Goal: Task Accomplishment & Management: Use online tool/utility

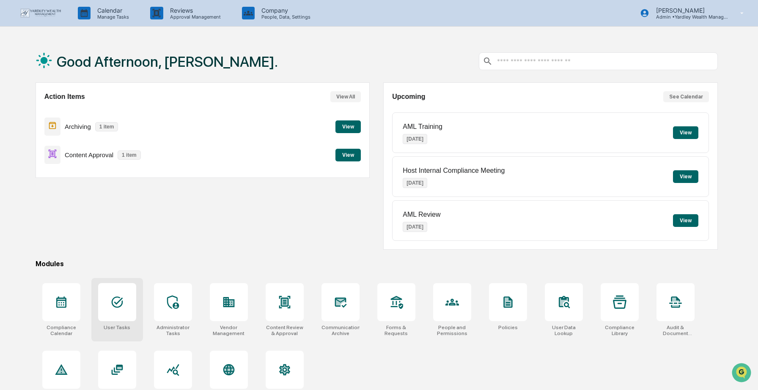
scroll to position [40, 0]
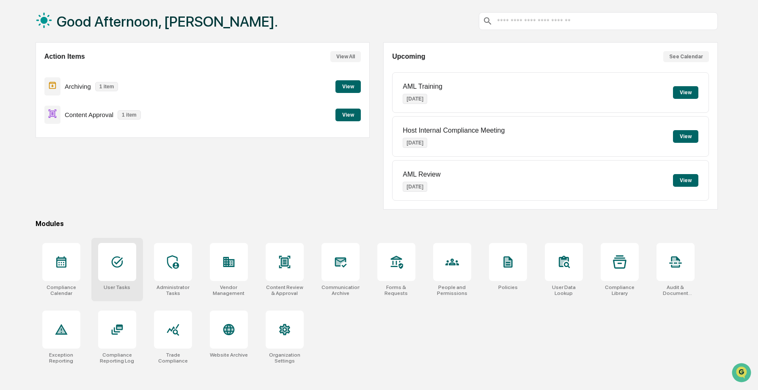
click at [119, 267] on icon at bounding box center [116, 262] width 11 height 11
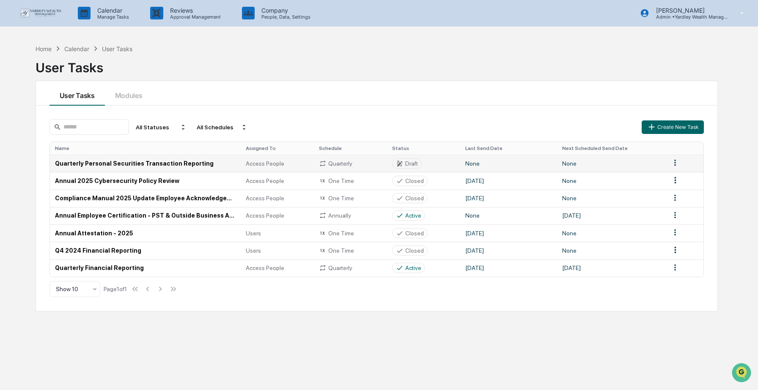
click at [137, 162] on td "Quarterly Personal Securities Transaction Reporting" at bounding box center [145, 163] width 191 height 17
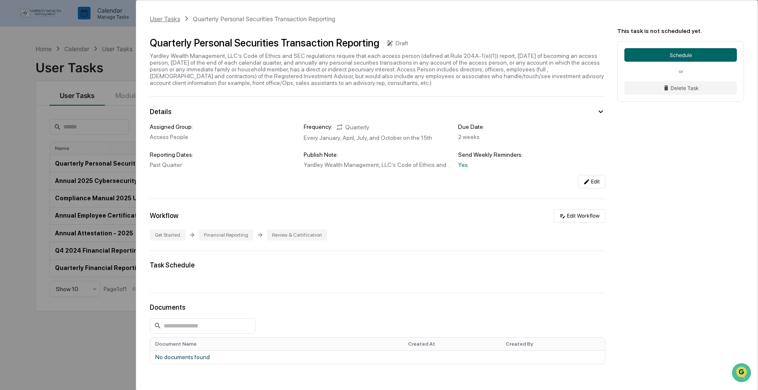
click at [167, 18] on div "User Tasks" at bounding box center [165, 18] width 30 height 7
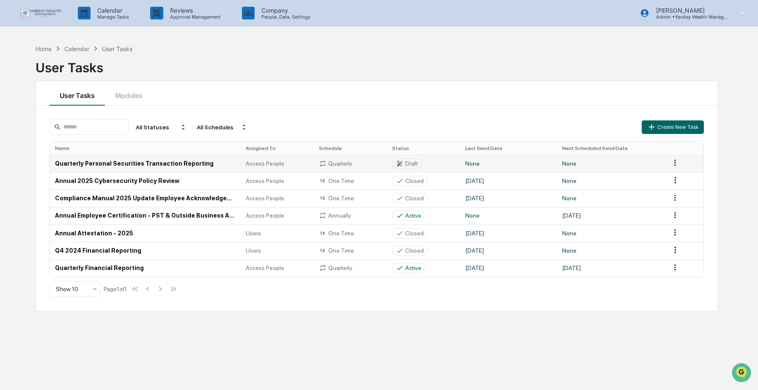
click at [674, 162] on html "Calendar Manage Tasks Reviews Approval Management Company People, Data, Setting…" at bounding box center [379, 195] width 758 height 390
click at [672, 176] on div "Edit" at bounding box center [675, 179] width 54 height 14
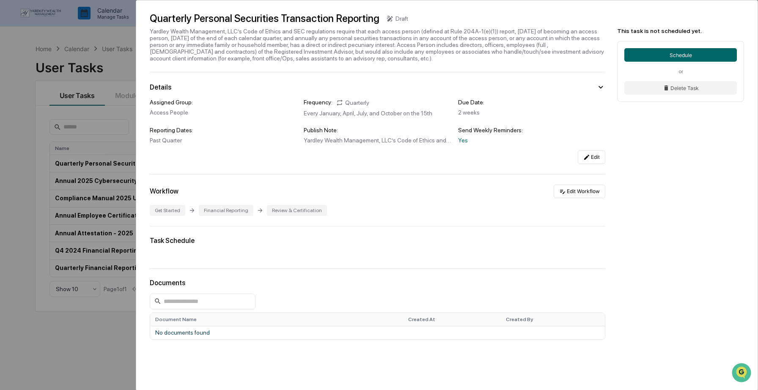
scroll to position [66, 0]
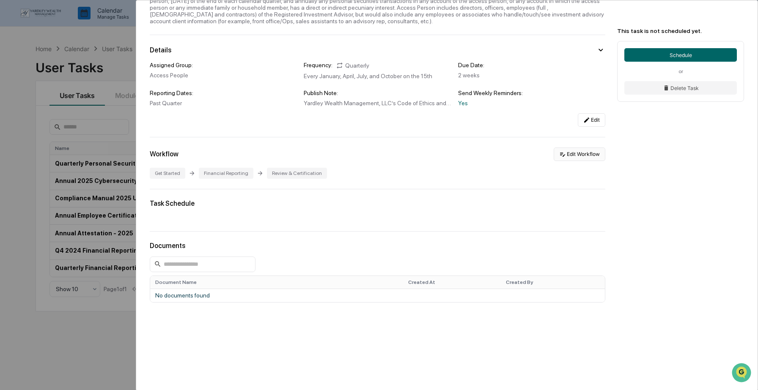
click at [579, 155] on button "Edit Workflow" at bounding box center [580, 155] width 52 height 14
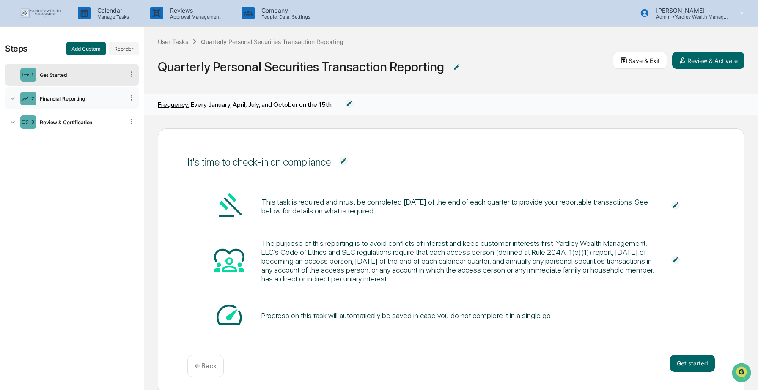
click at [56, 100] on div "Financial Reporting" at bounding box center [80, 99] width 88 height 6
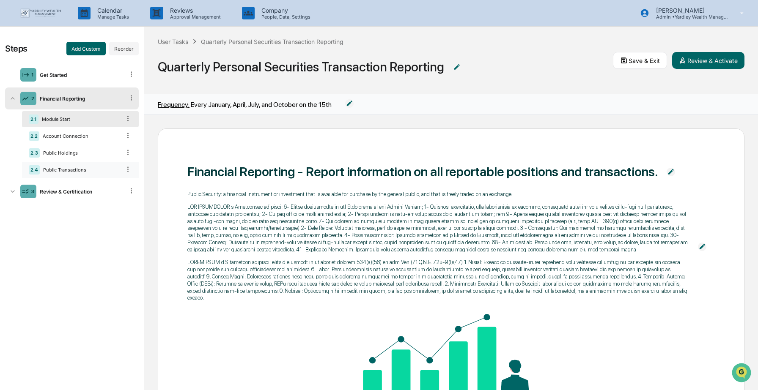
click at [66, 170] on div "Public Transactions" at bounding box center [80, 170] width 81 height 6
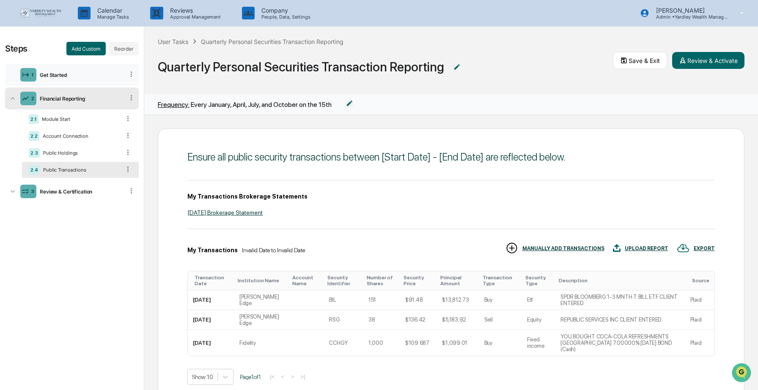
click at [133, 74] on icon at bounding box center [131, 74] width 8 height 8
click at [82, 72] on div "Get Started" at bounding box center [80, 75] width 88 height 6
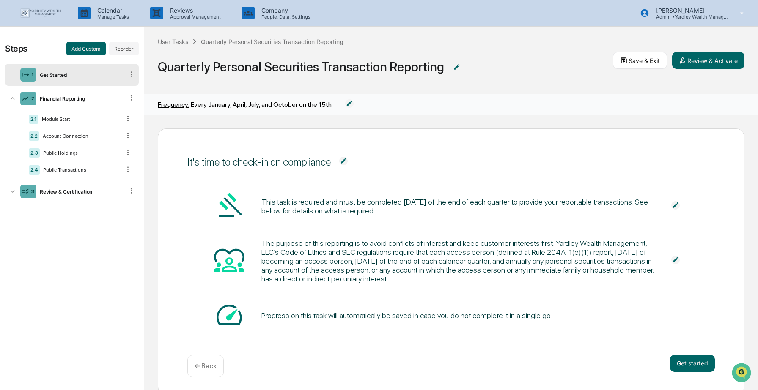
click at [82, 72] on div "Get Started" at bounding box center [80, 75] width 88 height 6
click at [131, 70] on icon at bounding box center [131, 74] width 8 height 8
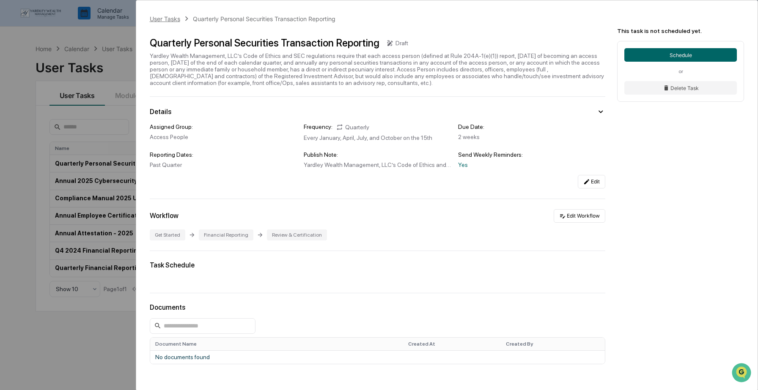
click at [176, 16] on div "User Tasks" at bounding box center [165, 18] width 30 height 7
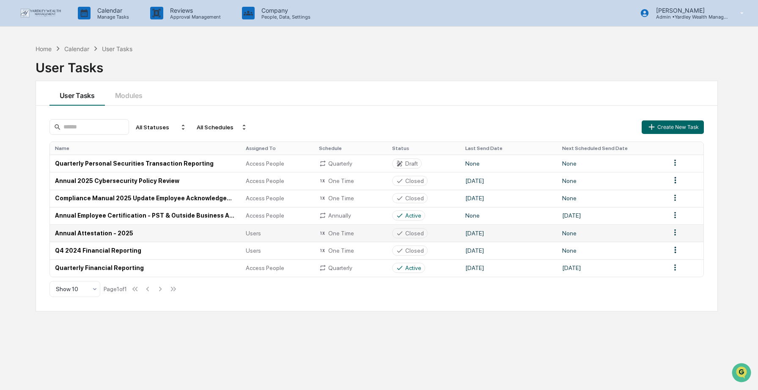
click at [102, 232] on td "Annual Attestation - 2025" at bounding box center [145, 233] width 191 height 17
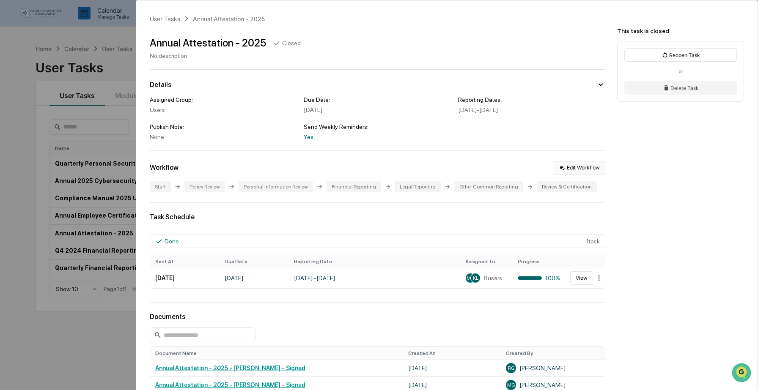
click at [590, 170] on button "Edit Workflow" at bounding box center [580, 168] width 52 height 14
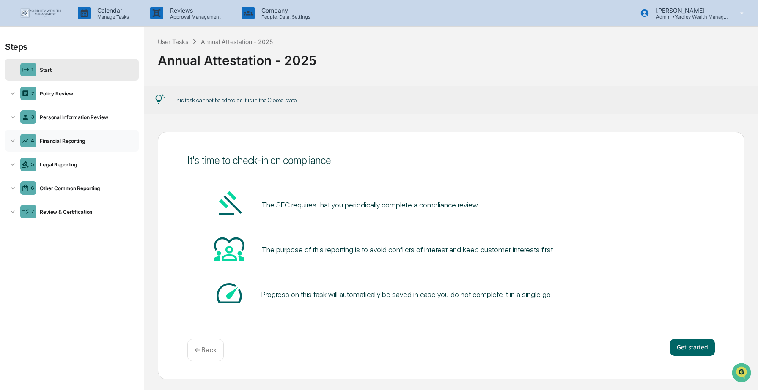
click at [66, 136] on div "4 Financial Reporting" at bounding box center [72, 141] width 134 height 22
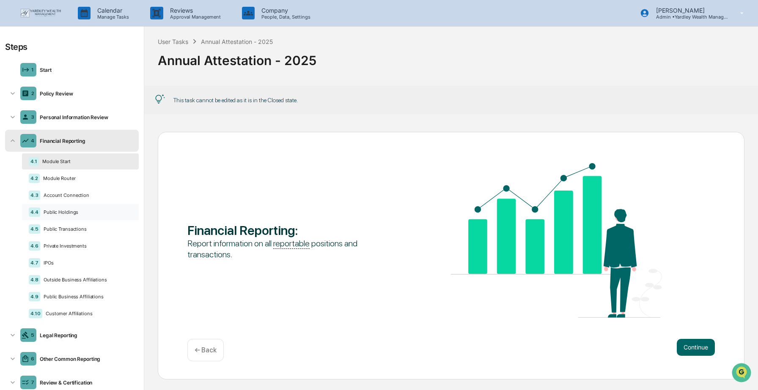
click at [66, 212] on div "Public Holdings" at bounding box center [86, 212] width 92 height 6
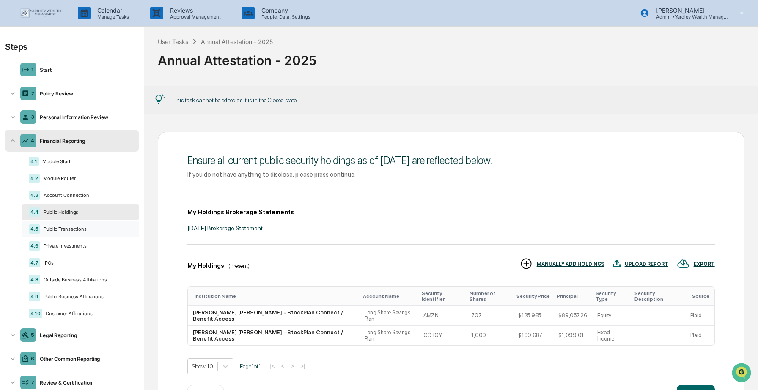
click at [67, 225] on div "4.5 Public Transactions" at bounding box center [80, 229] width 117 height 16
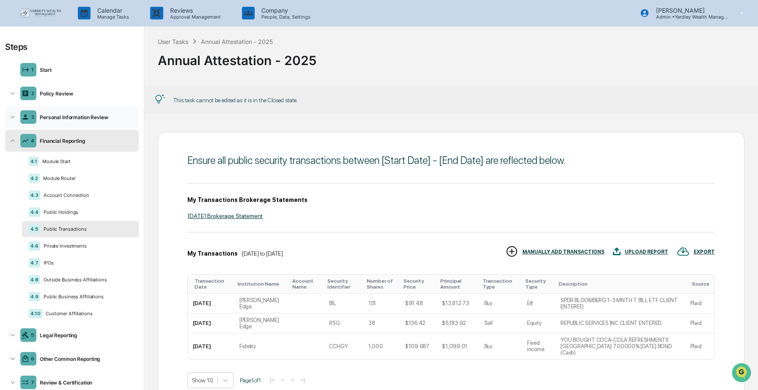
click at [72, 115] on div "Personal Information Review" at bounding box center [85, 117] width 99 height 6
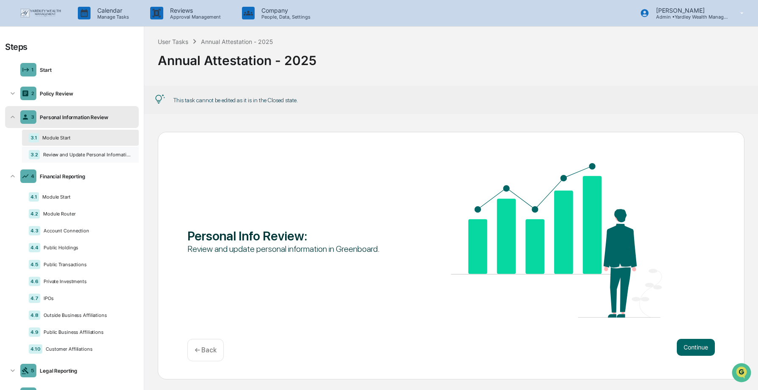
click at [69, 151] on div "3.2 Review and Update Personal Information" at bounding box center [80, 155] width 117 height 16
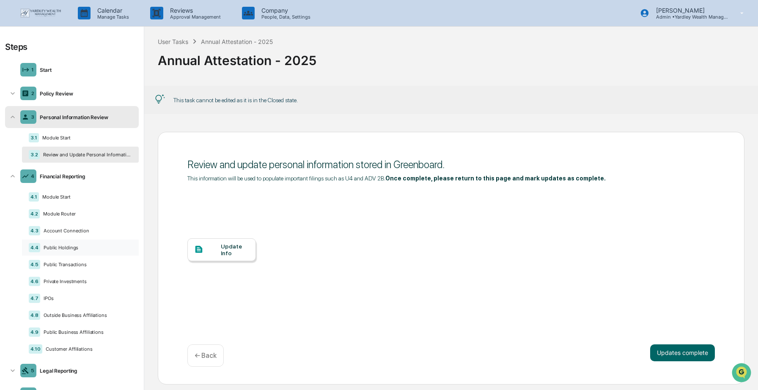
click at [65, 247] on div "Public Holdings" at bounding box center [86, 248] width 92 height 6
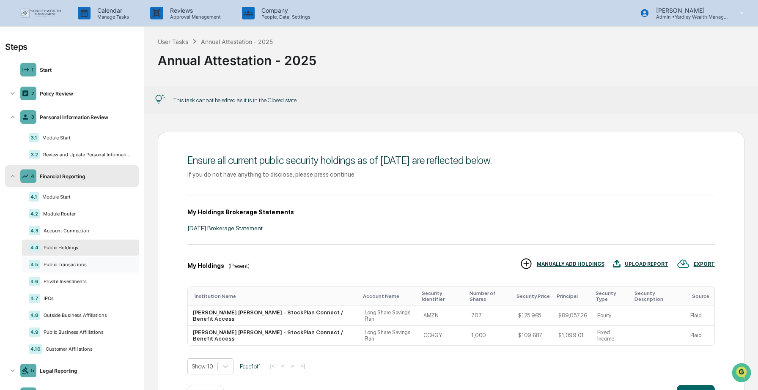
click at [65, 265] on div "Public Transactions" at bounding box center [86, 265] width 92 height 6
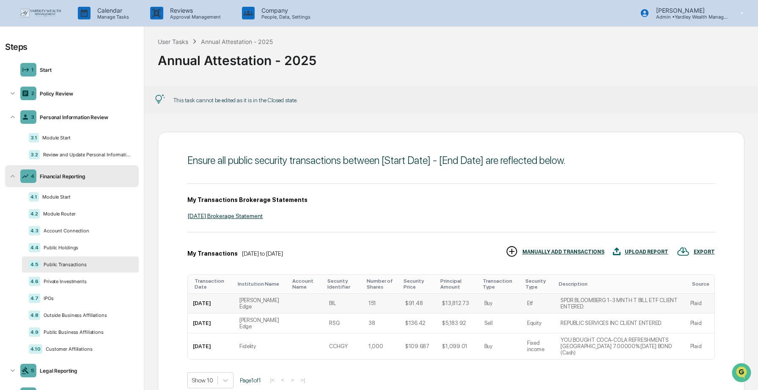
scroll to position [51, 0]
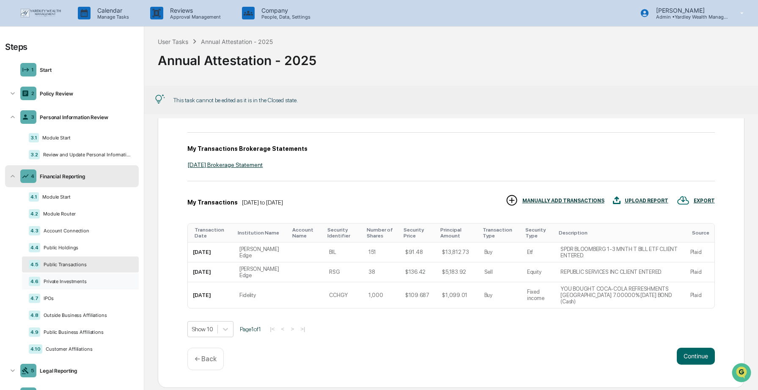
click at [95, 284] on div "Private Investments" at bounding box center [86, 282] width 92 height 6
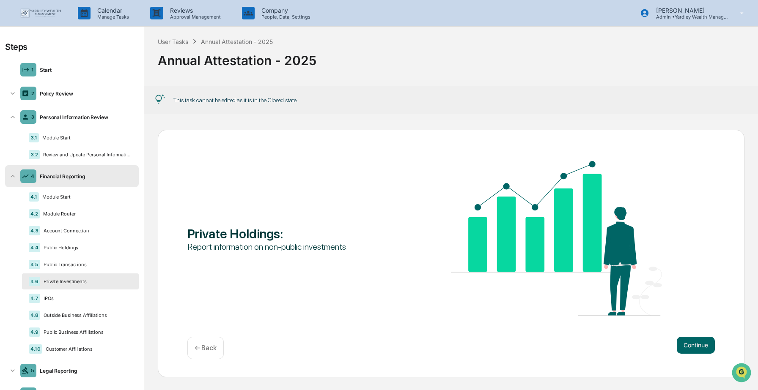
click at [95, 284] on div "Private Investments" at bounding box center [86, 282] width 92 height 6
click at [99, 307] on div "4.7 IPOs" at bounding box center [80, 299] width 117 height 16
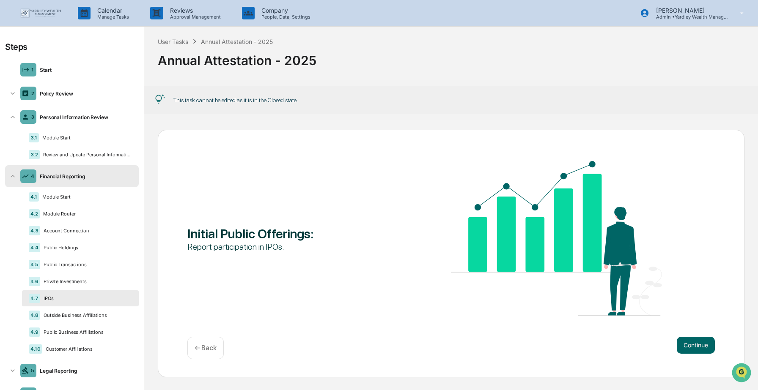
scroll to position [0, 0]
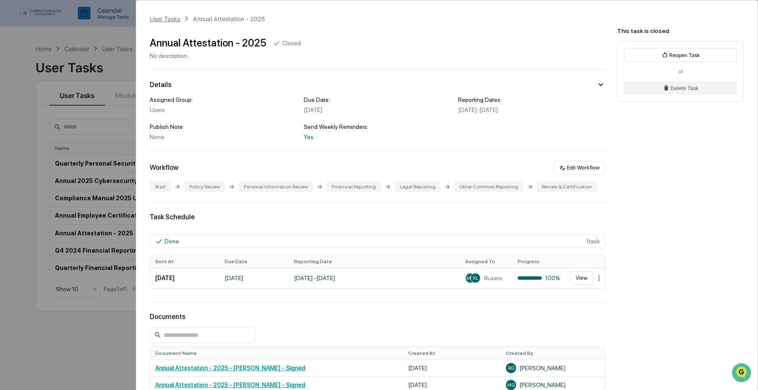
click at [162, 16] on div "User Tasks" at bounding box center [165, 18] width 30 height 7
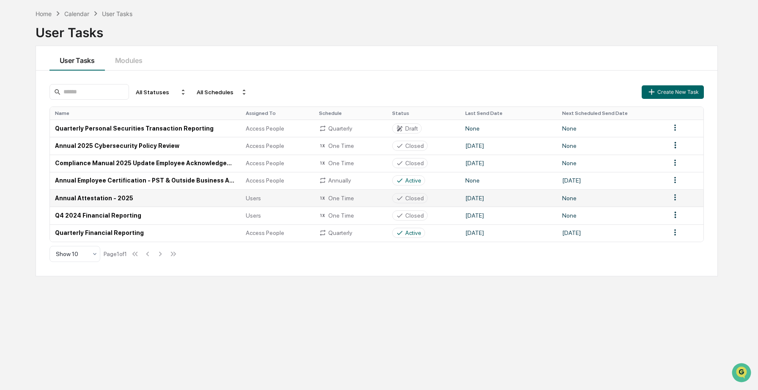
scroll to position [40, 0]
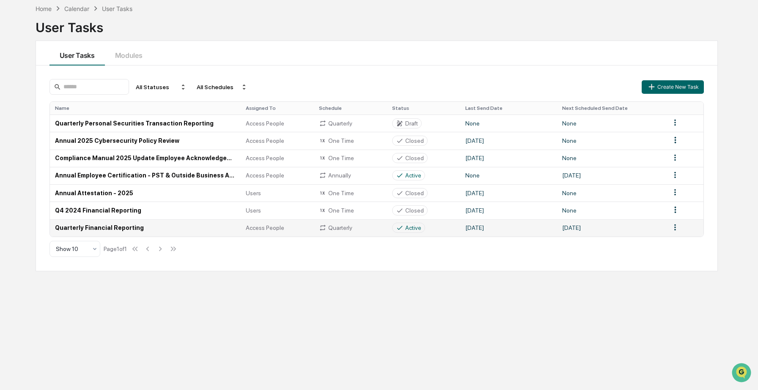
click at [139, 225] on td "Quarterly Financial Reporting" at bounding box center [145, 228] width 191 height 17
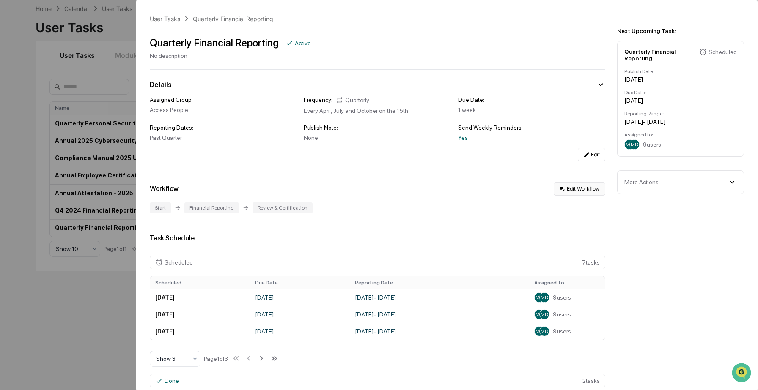
click at [576, 190] on button "Edit Workflow" at bounding box center [580, 189] width 52 height 14
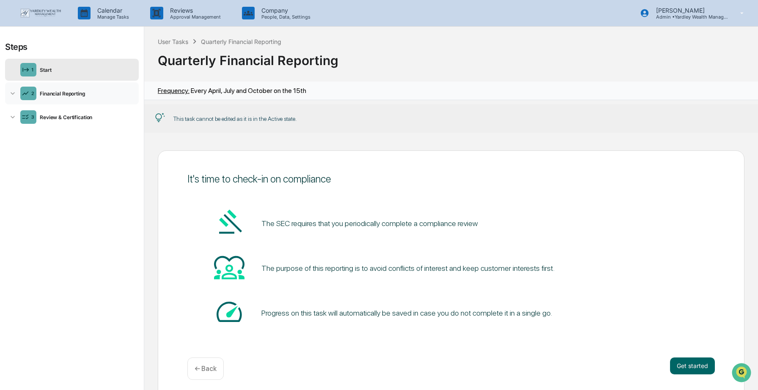
click at [79, 89] on div "2 Financial Reporting" at bounding box center [72, 93] width 134 height 22
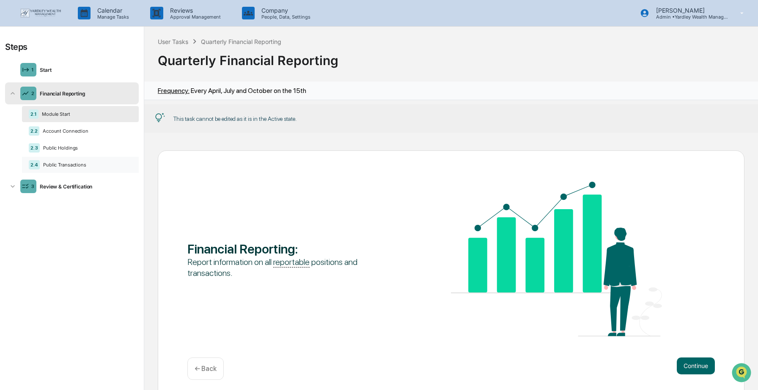
click at [79, 168] on div "Public Transactions" at bounding box center [86, 165] width 92 height 6
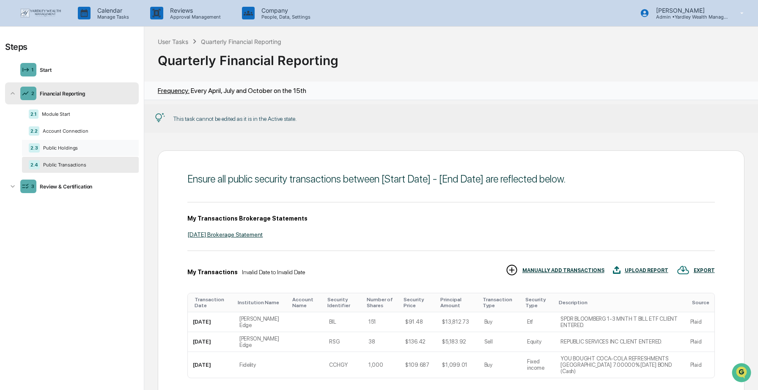
click at [92, 148] on div "Public Holdings" at bounding box center [86, 148] width 92 height 6
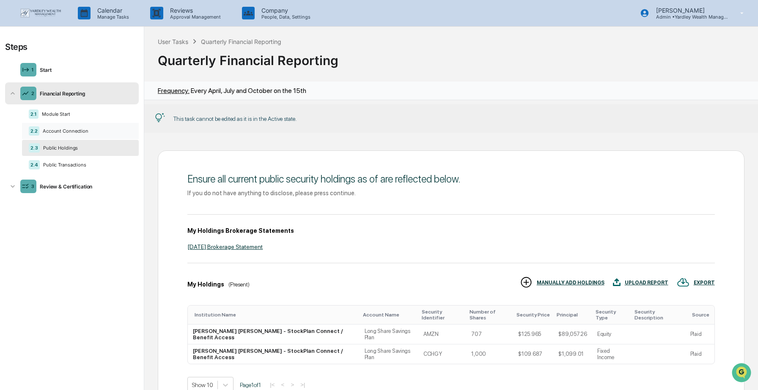
click at [84, 130] on div "Account Connection" at bounding box center [85, 131] width 93 height 6
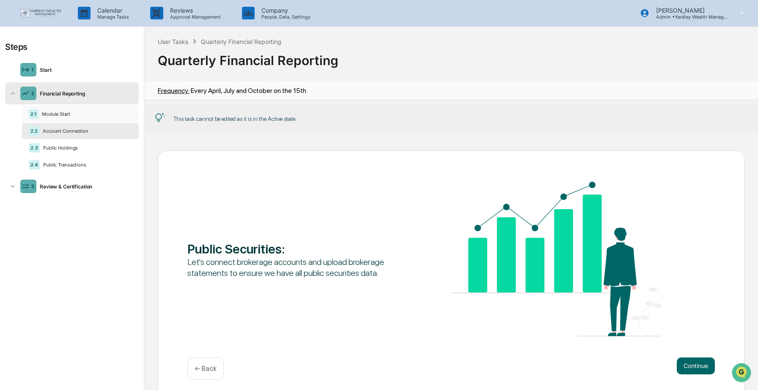
click at [78, 116] on div "Module Start" at bounding box center [84, 114] width 93 height 6
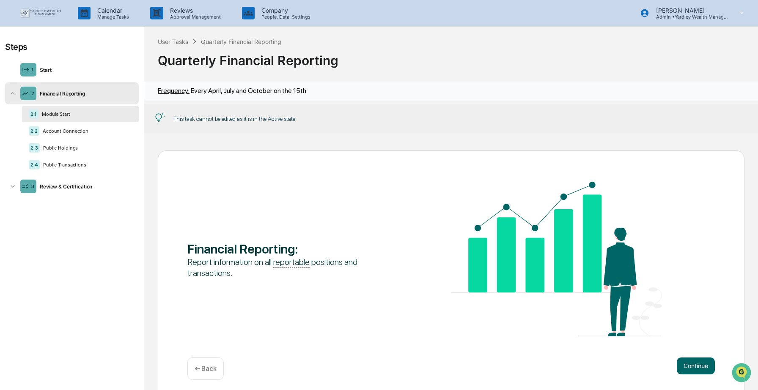
click at [38, 12] on img at bounding box center [40, 12] width 41 height 9
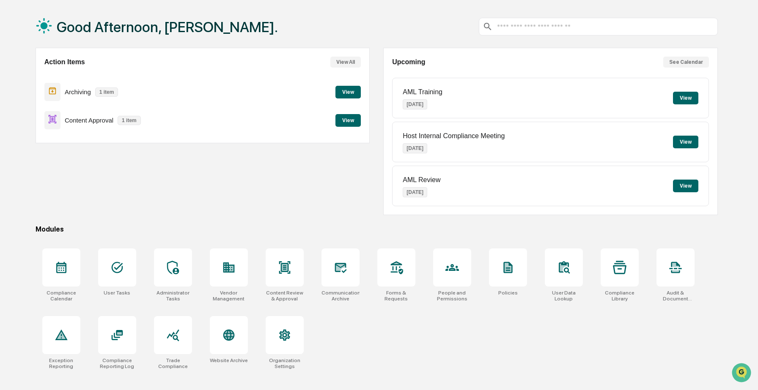
scroll to position [40, 0]
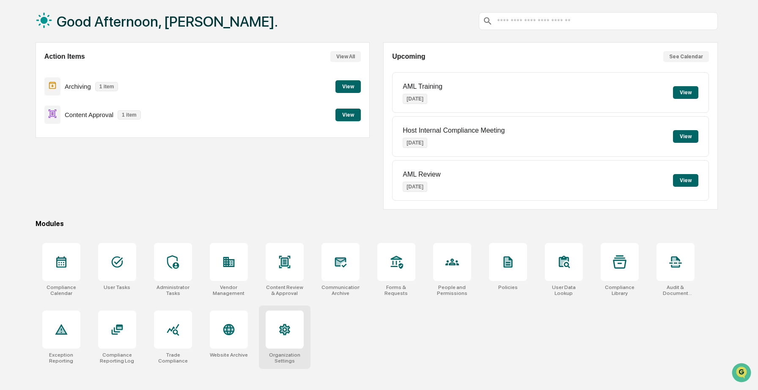
click at [287, 327] on icon at bounding box center [284, 329] width 11 height 11
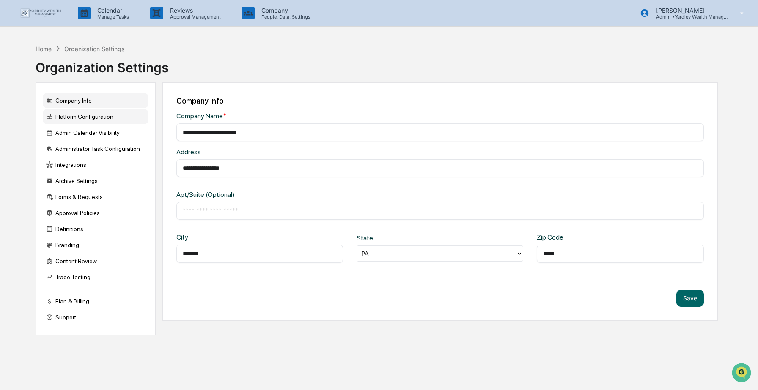
click at [91, 115] on div "Platform Configuration" at bounding box center [96, 116] width 106 height 15
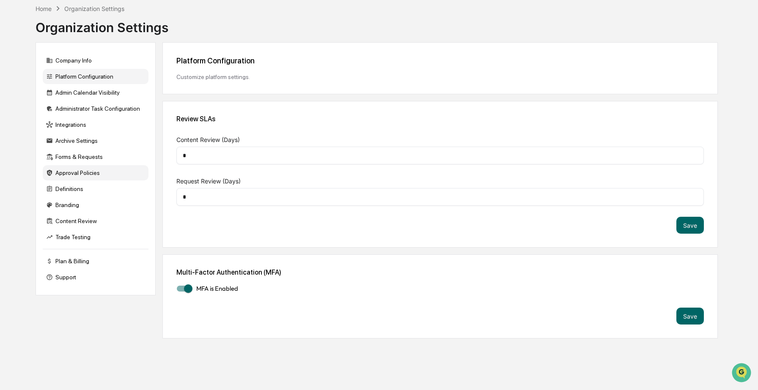
scroll to position [22, 0]
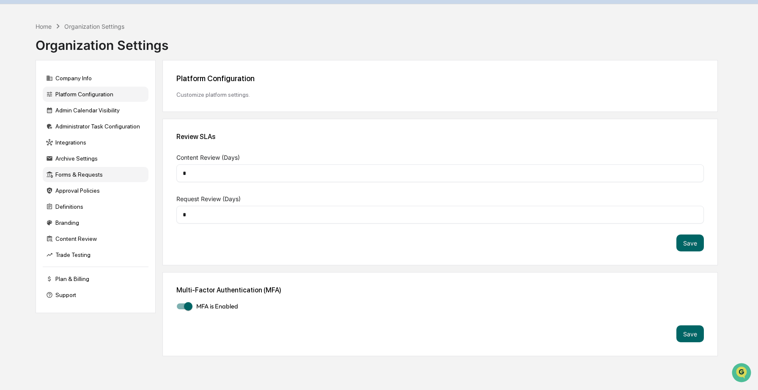
click at [92, 173] on div "Forms & Requests" at bounding box center [96, 174] width 106 height 15
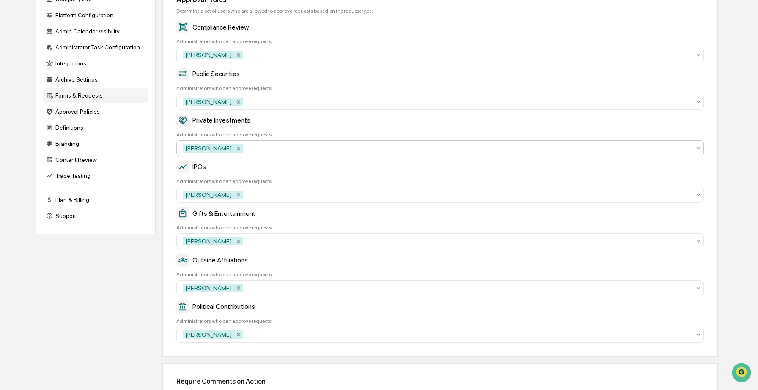
scroll to position [0, 0]
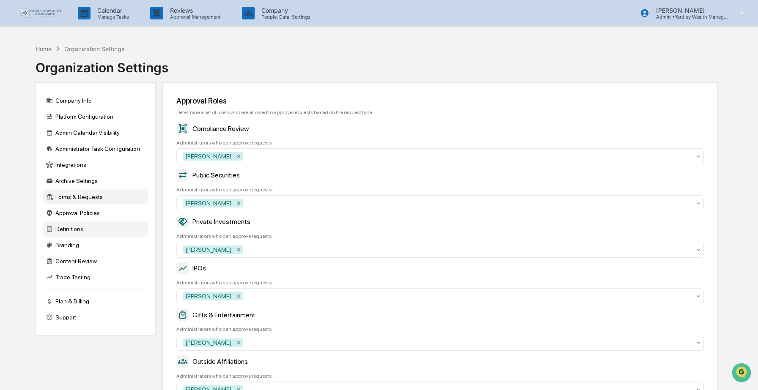
click at [94, 232] on div "Definitions" at bounding box center [96, 229] width 106 height 15
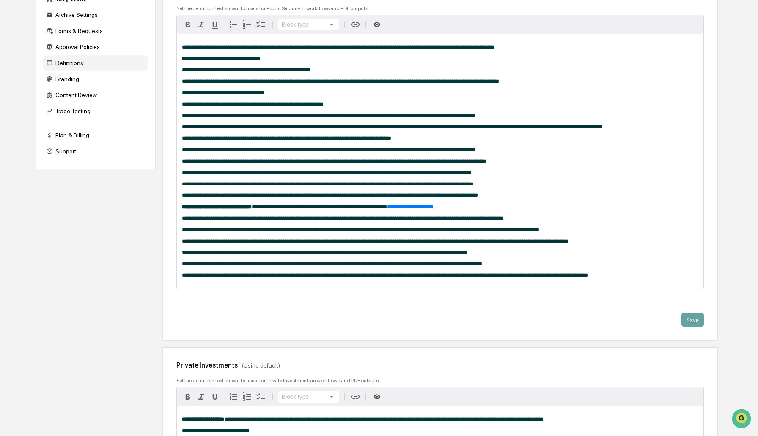
scroll to position [175, 0]
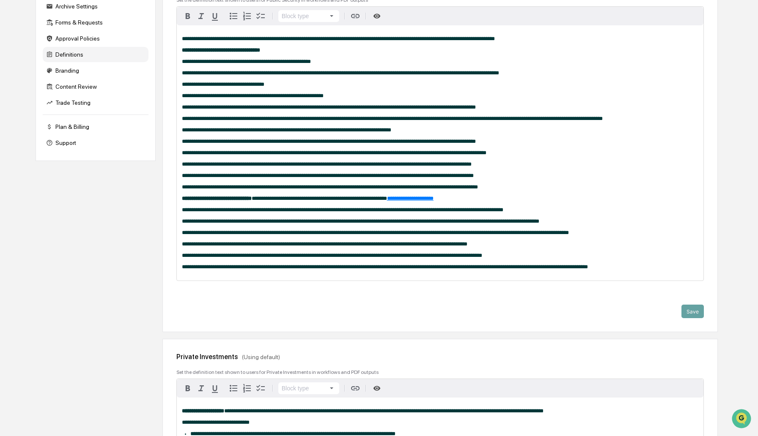
click at [503, 213] on span "**********" at bounding box center [342, 209] width 321 height 5
click at [639, 236] on p "**********" at bounding box center [440, 233] width 516 height 6
click at [434, 201] on span "**********" at bounding box center [410, 198] width 47 height 5
click at [421, 220] on span "https://www.govinfo.gov/link/uscode/15/80b-2" at bounding box center [390, 220] width 61 height 7
click at [579, 190] on p "**********" at bounding box center [440, 187] width 516 height 6
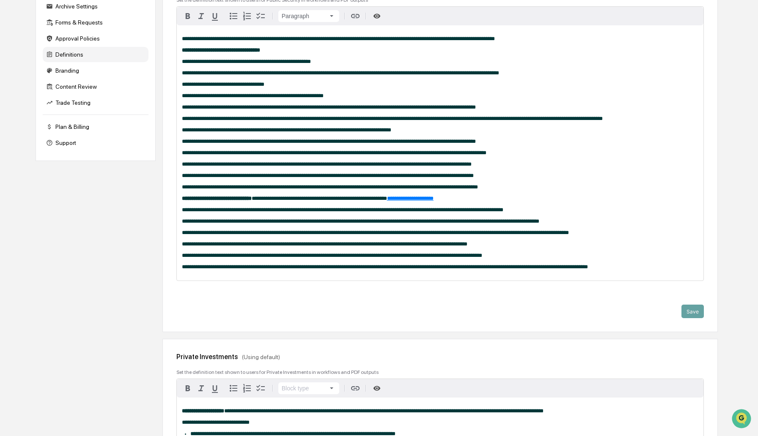
click at [637, 236] on p "**********" at bounding box center [440, 233] width 516 height 6
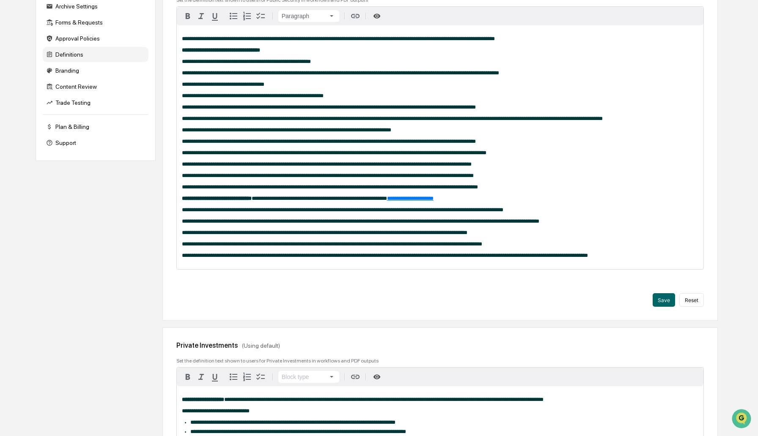
click at [577, 247] on p "**********" at bounding box center [440, 244] width 516 height 6
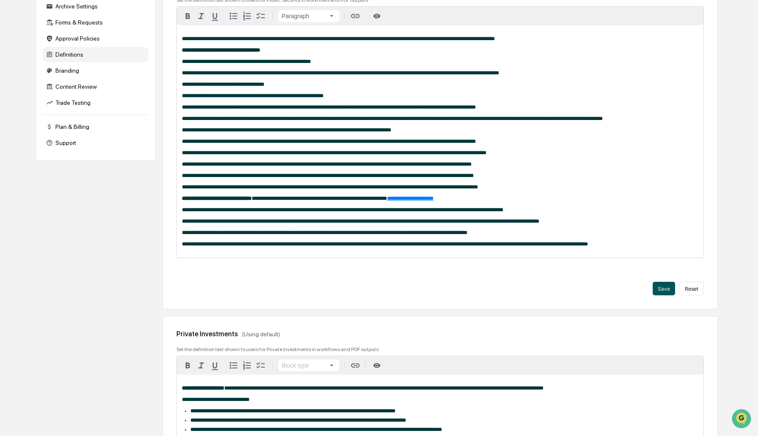
click at [661, 296] on button "Save" at bounding box center [664, 289] width 22 height 14
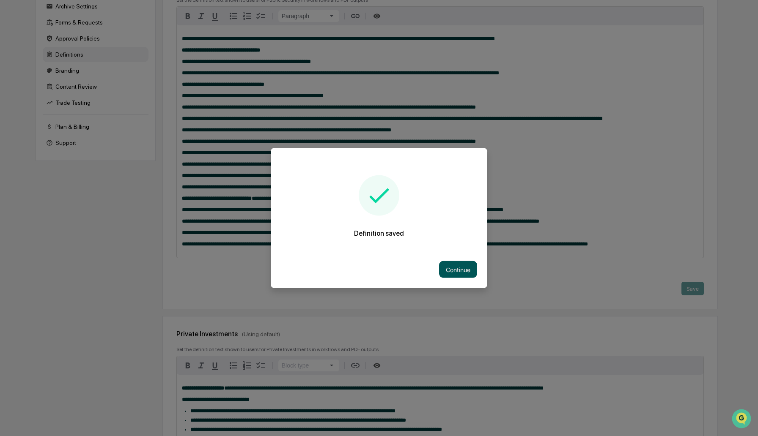
click at [459, 270] on button "Continue" at bounding box center [458, 269] width 38 height 17
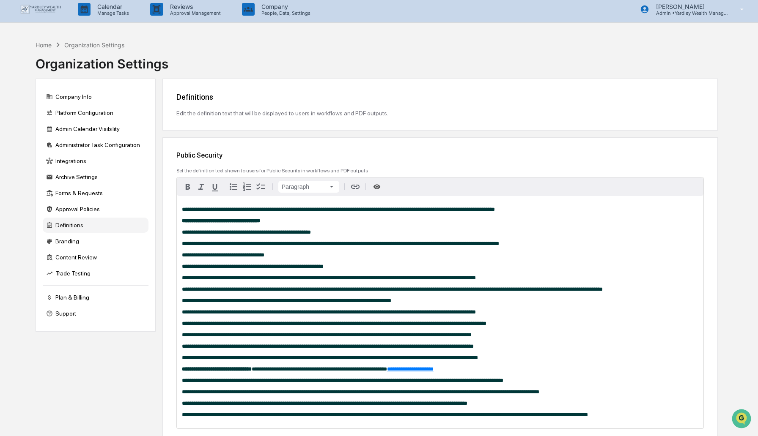
scroll to position [0, 0]
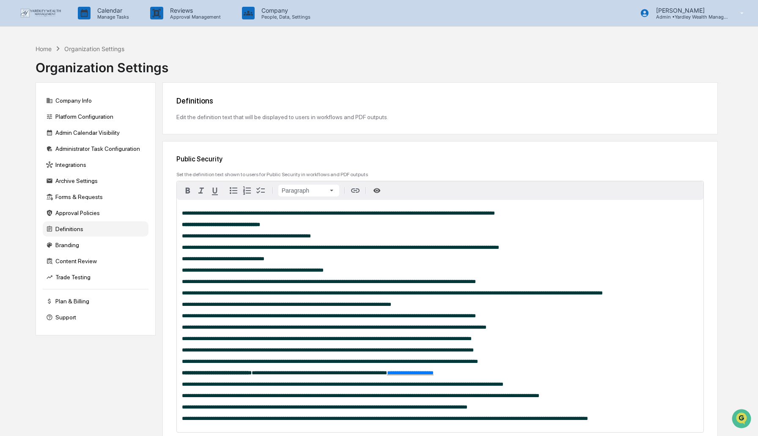
click at [44, 14] on img at bounding box center [40, 12] width 41 height 9
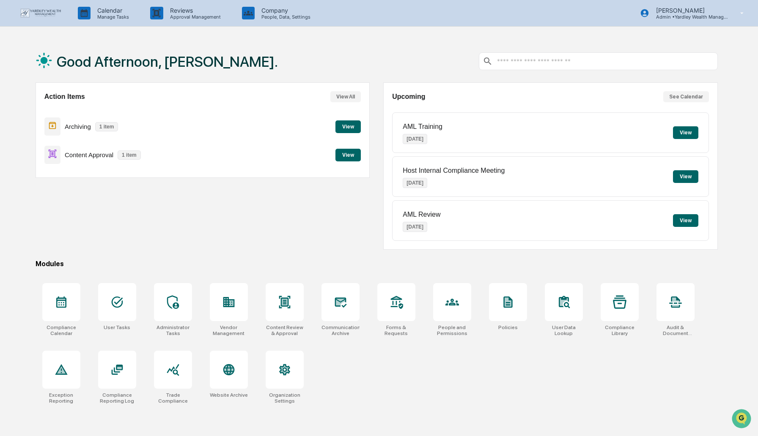
click at [515, 64] on input "text" at bounding box center [604, 62] width 217 height 8
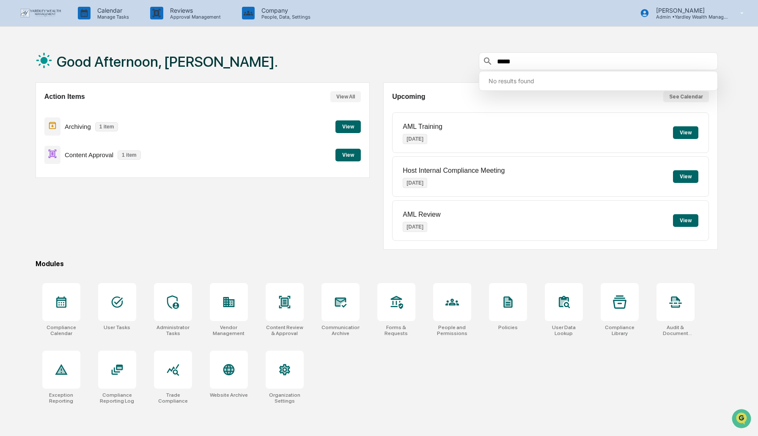
type input "****"
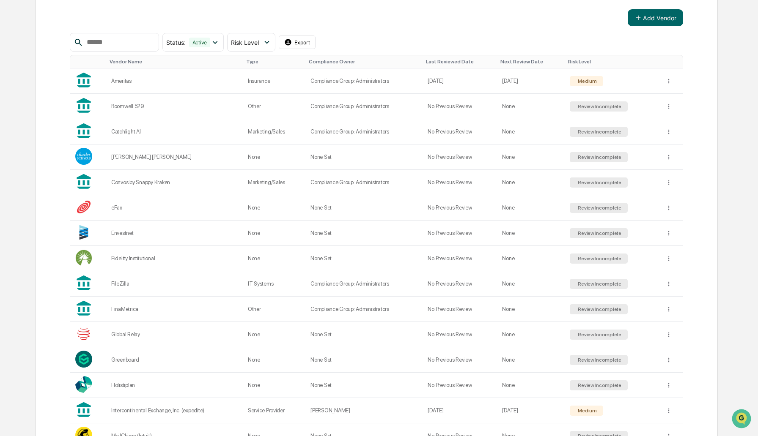
scroll to position [131, 0]
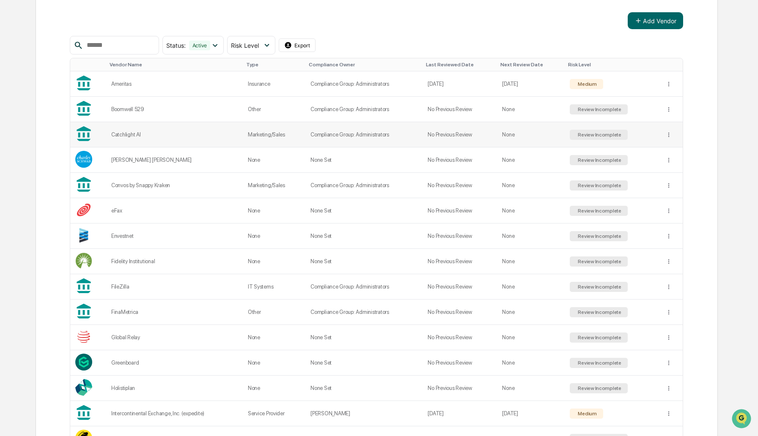
click at [128, 132] on div "Catchlight AI" at bounding box center [174, 135] width 126 height 6
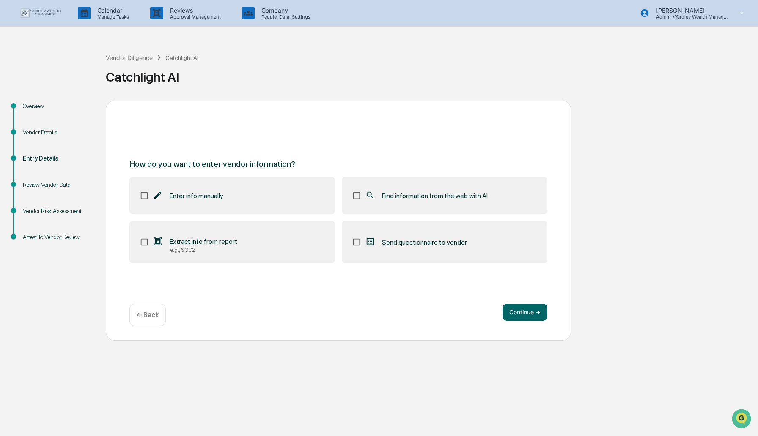
click at [418, 197] on span "Find information from the web with AI" at bounding box center [435, 196] width 106 height 8
click at [430, 196] on span "Find information from the web with AI" at bounding box center [435, 196] width 106 height 8
click at [525, 312] on button "Continue ➔" at bounding box center [524, 312] width 45 height 17
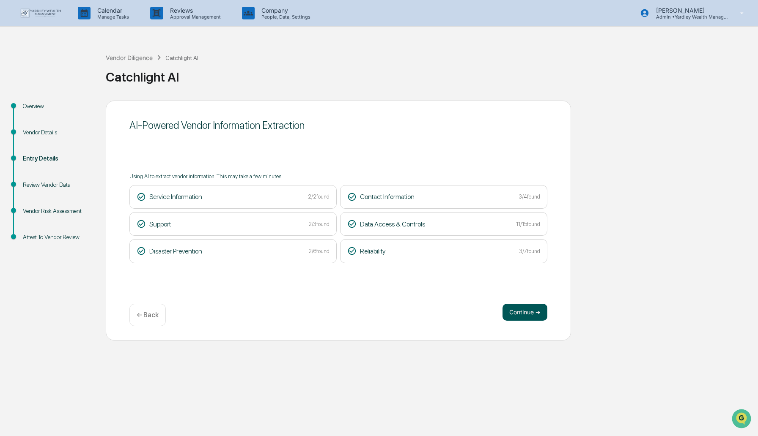
click at [523, 311] on button "Continue ➔" at bounding box center [524, 312] width 45 height 17
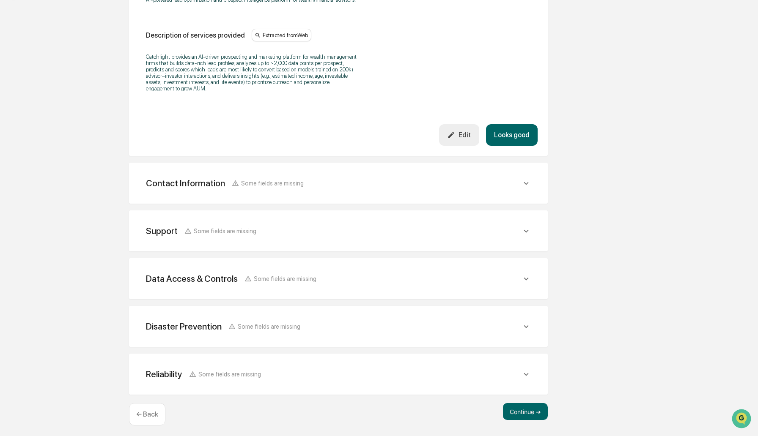
scroll to position [247, 0]
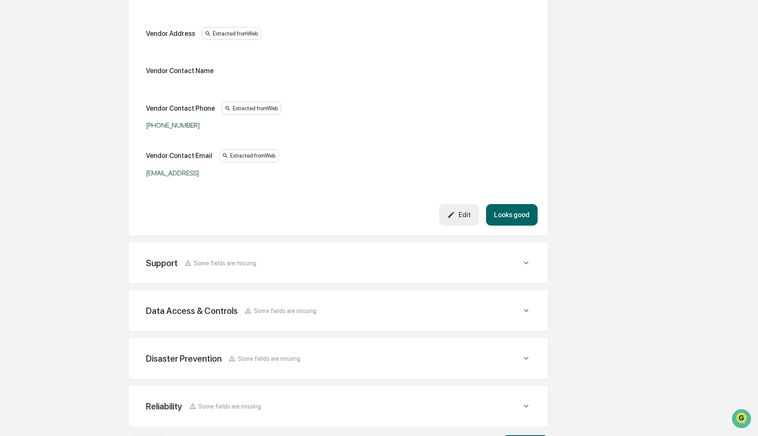
scroll to position [476, 0]
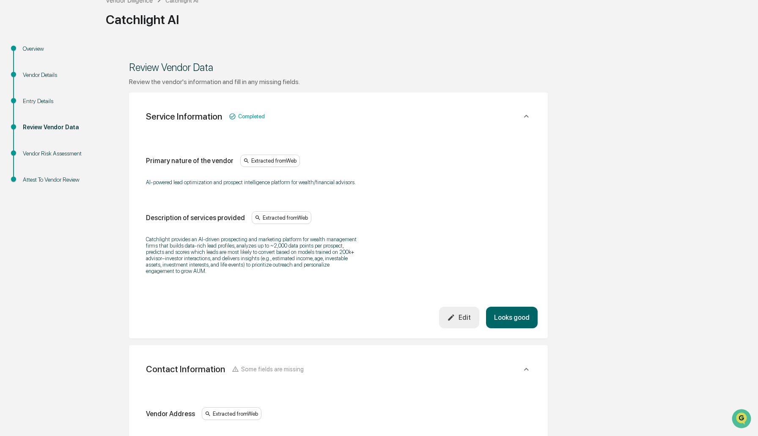
scroll to position [0, 0]
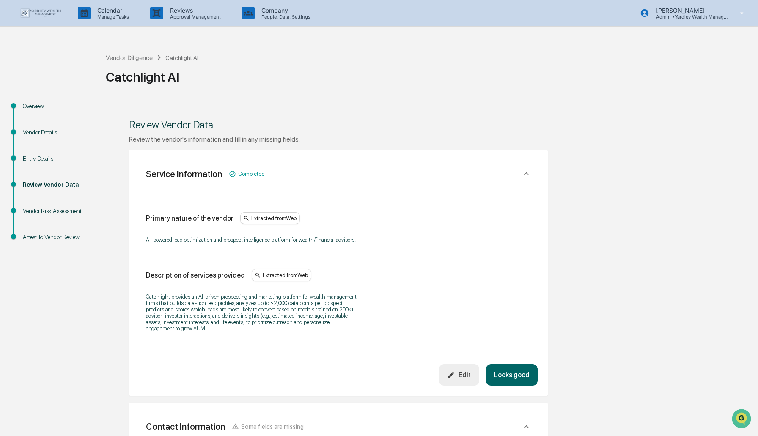
click at [44, 133] on div "Vendor Details" at bounding box center [57, 132] width 69 height 9
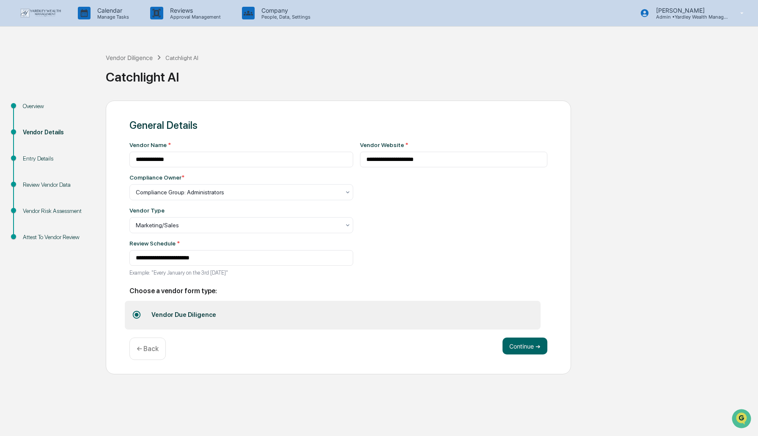
click at [56, 206] on div "Review Vendor Data" at bounding box center [57, 195] width 83 height 26
click at [56, 211] on div "Vendor Risk Assessment" at bounding box center [57, 211] width 69 height 9
click at [55, 208] on div "Vendor Risk Assessment" at bounding box center [57, 211] width 69 height 9
click at [524, 343] on button "Continue ➔" at bounding box center [524, 346] width 45 height 17
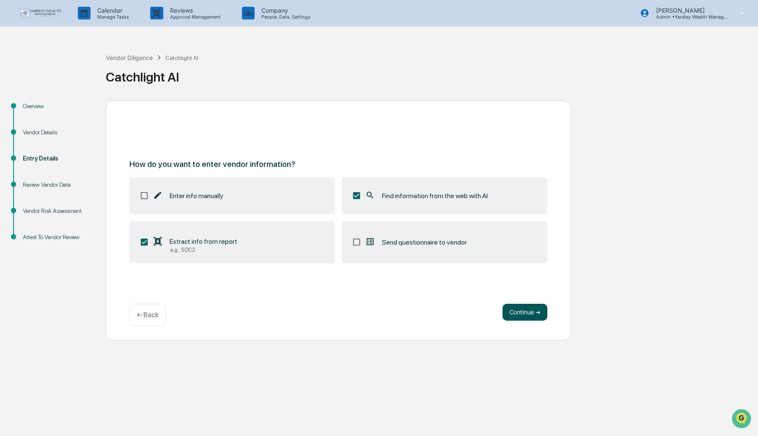
click at [528, 314] on button "Continue ➔" at bounding box center [524, 312] width 45 height 17
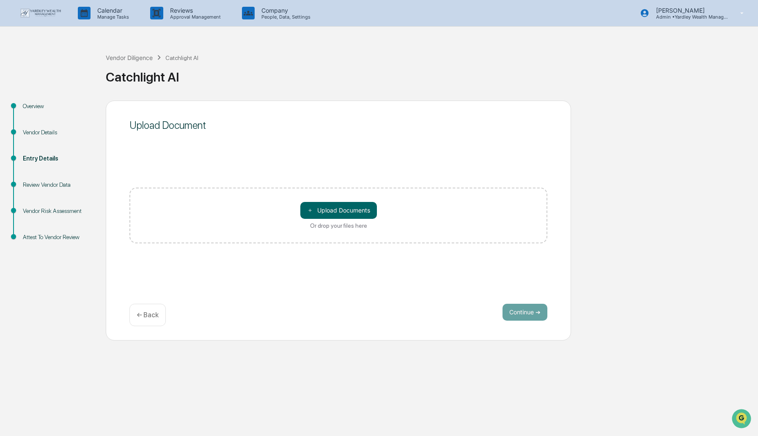
click at [151, 316] on p "← Back" at bounding box center [148, 315] width 22 height 8
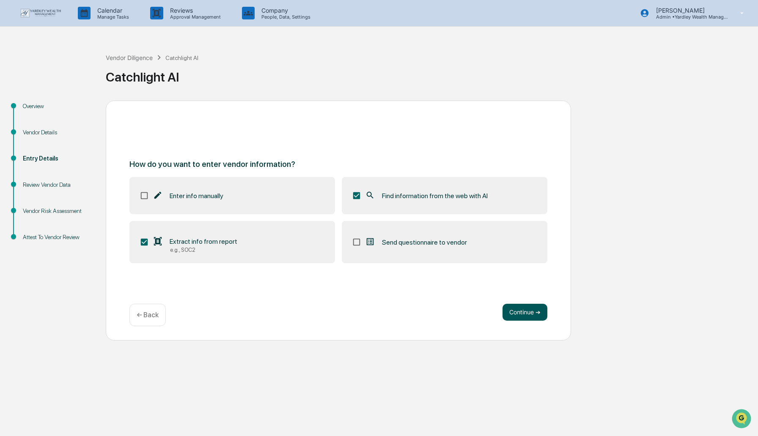
click at [520, 310] on button "Continue ➔" at bounding box center [524, 312] width 45 height 17
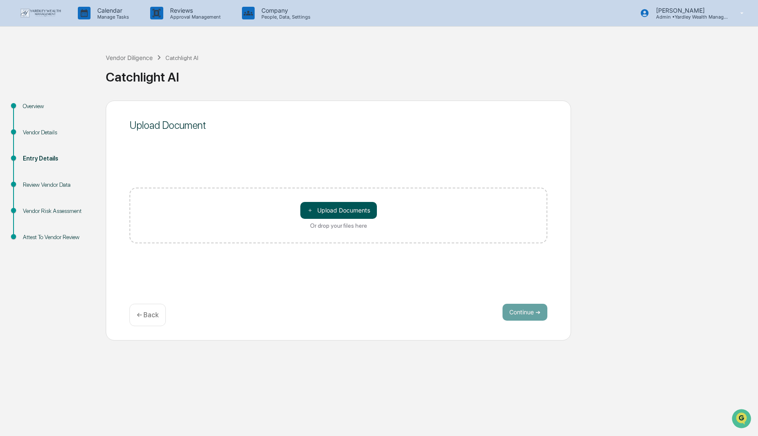
click at [367, 211] on button "＋ Upload Documents" at bounding box center [338, 210] width 77 height 17
click at [158, 313] on p "← Back" at bounding box center [148, 315] width 22 height 8
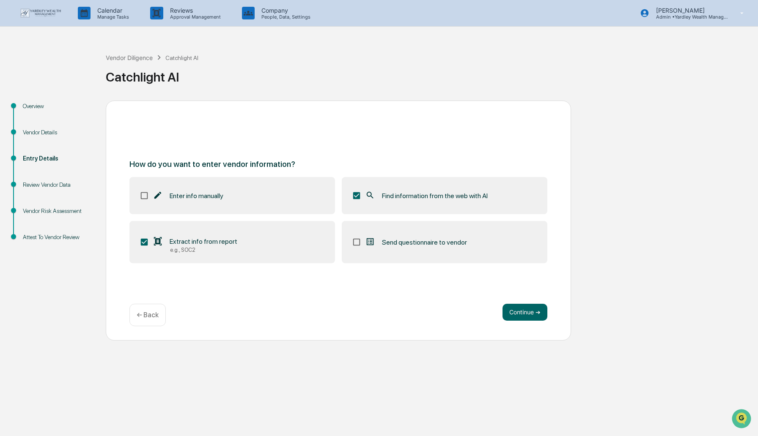
click at [25, 104] on div "Overview" at bounding box center [57, 106] width 69 height 9
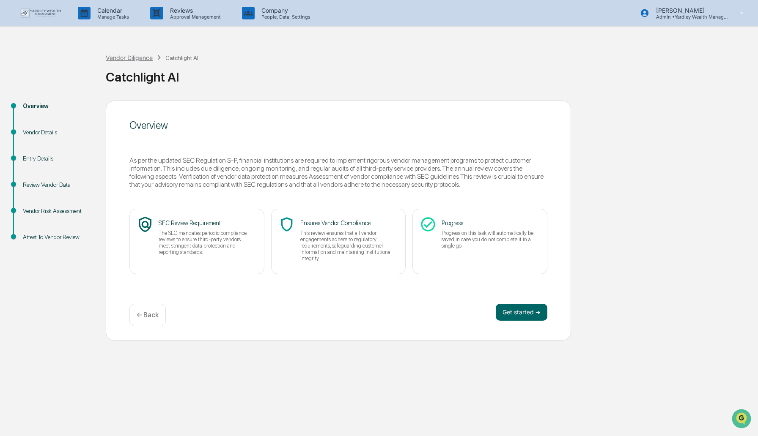
click at [120, 58] on div "Vendor Diligence" at bounding box center [129, 57] width 47 height 7
